Goal: Transaction & Acquisition: Download file/media

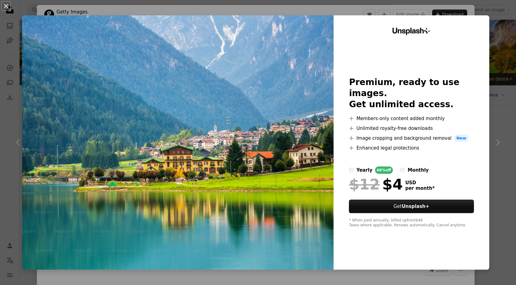
scroll to position [1339, 0]
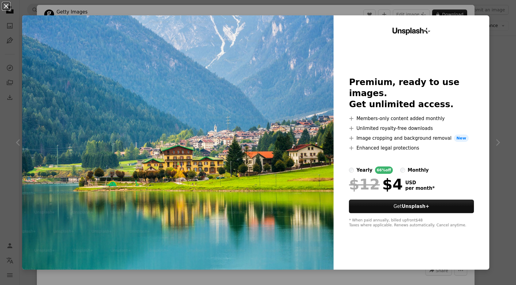
click at [4, 6] on button "An X shape" at bounding box center [5, 5] width 7 height 7
